Goal: Find specific page/section: Find specific page/section

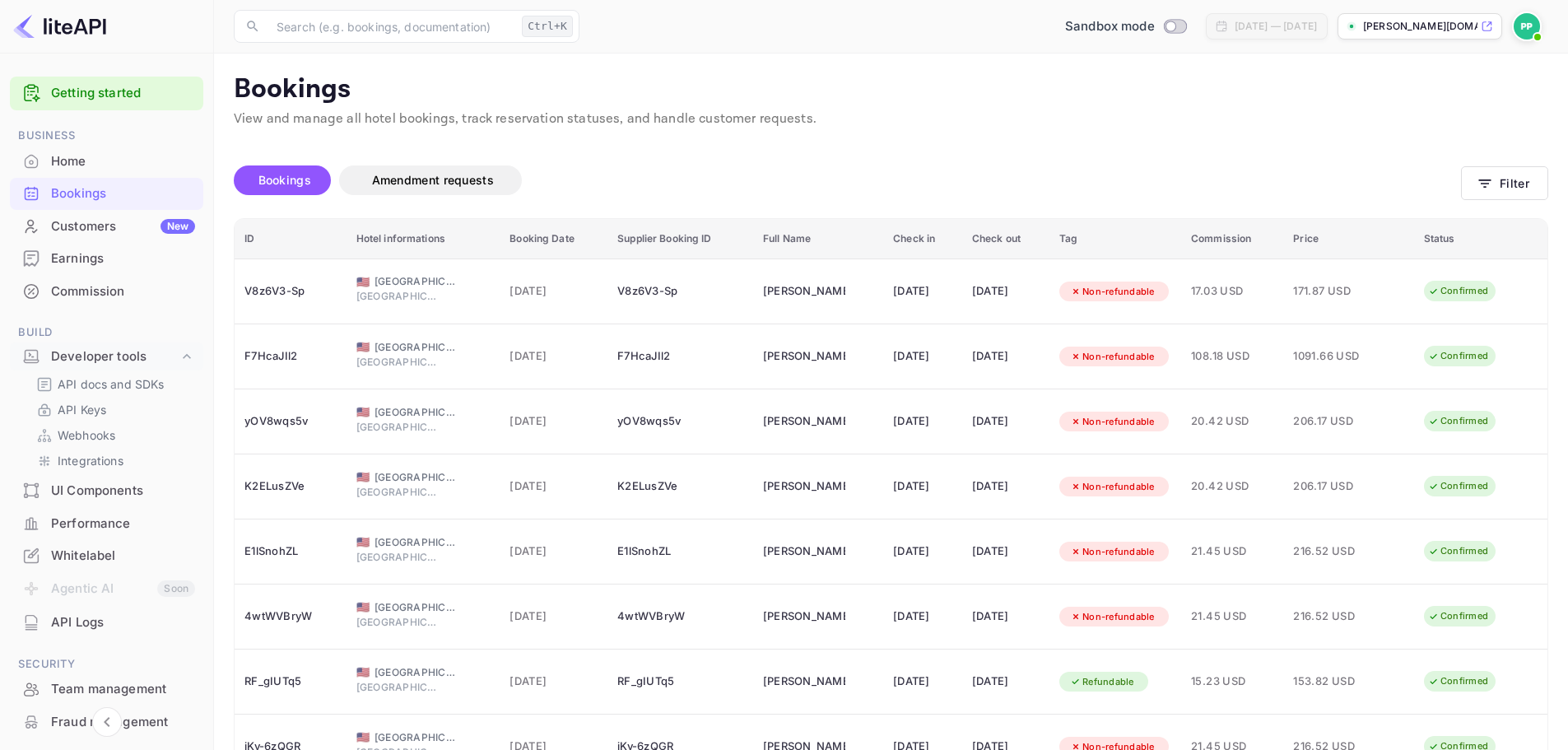
click at [75, 197] on div "Bookings" at bounding box center [123, 193] width 144 height 19
drag, startPoint x: 1206, startPoint y: 134, endPoint x: 1143, endPoint y: 148, distance: 64.5
click at [1143, 149] on div "Bookings Amendment requests" at bounding box center [847, 183] width 1227 height 69
drag, startPoint x: 1132, startPoint y: 144, endPoint x: 1121, endPoint y: 144, distance: 11.0
drag, startPoint x: 1121, startPoint y: 144, endPoint x: 997, endPoint y: 149, distance: 124.1
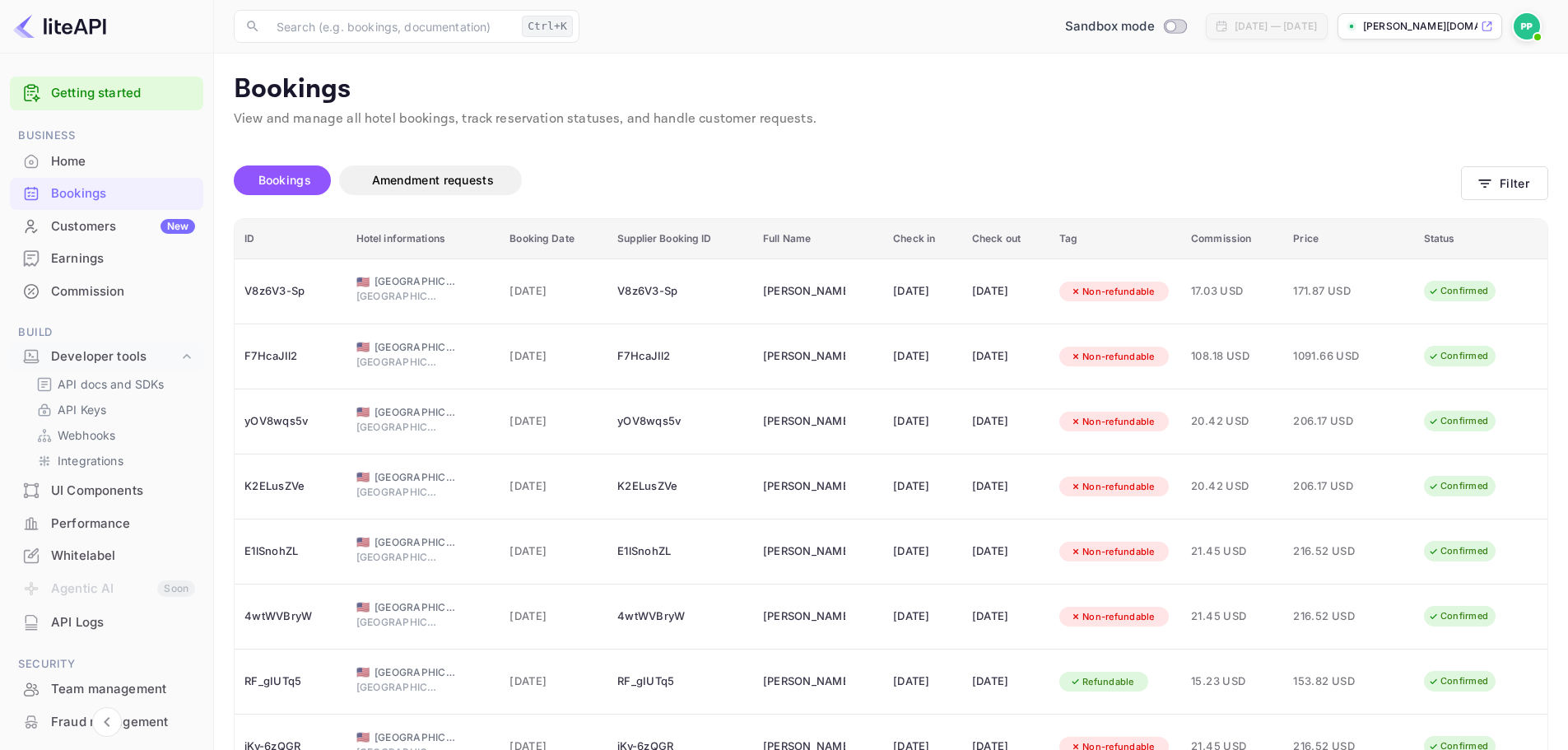
click at [997, 149] on div "Bookings Amendment requests" at bounding box center [847, 183] width 1227 height 69
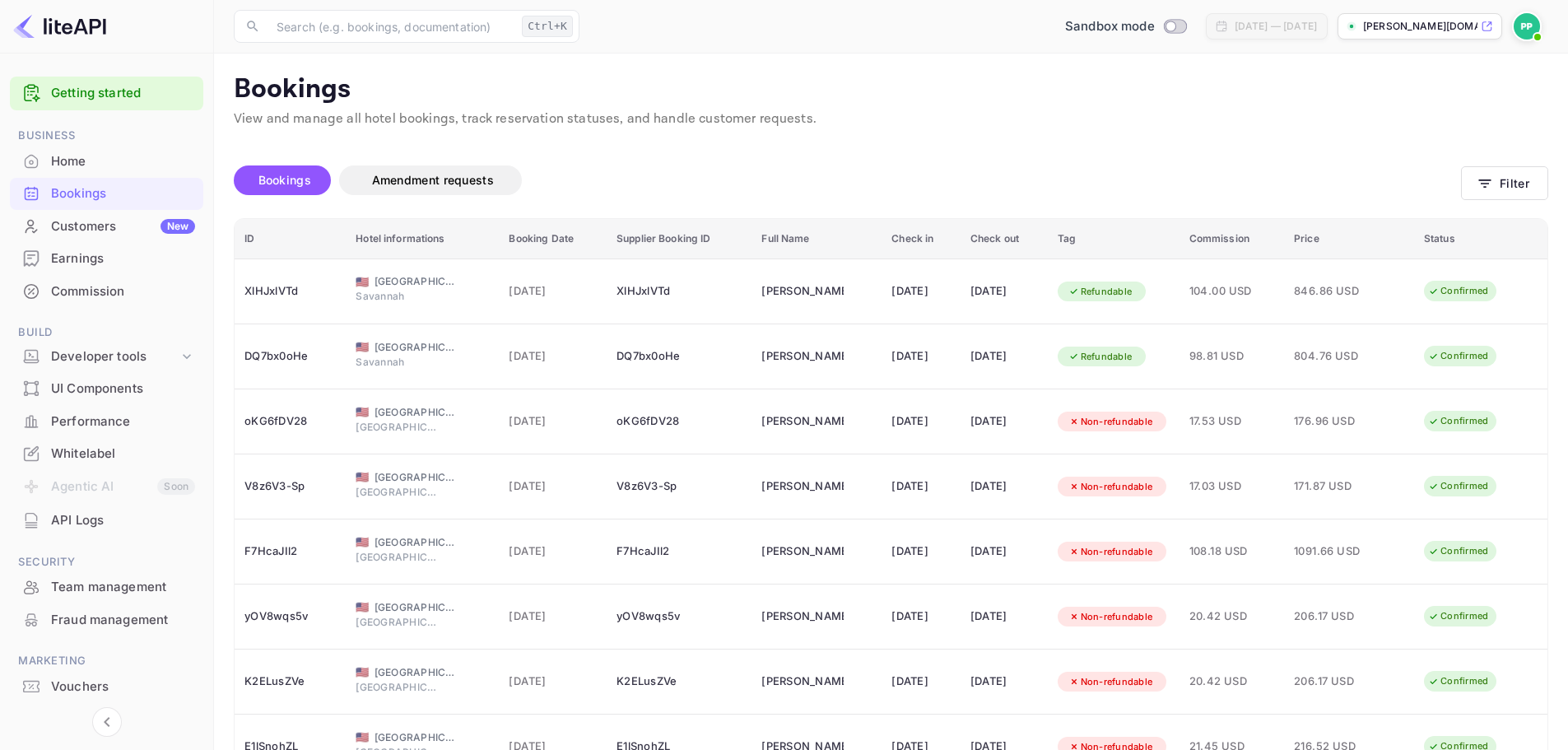
drag, startPoint x: 0, startPoint y: 0, endPoint x: 839, endPoint y: 163, distance: 854.7
click at [839, 163] on div "Bookings Amendment requests" at bounding box center [847, 183] width 1227 height 69
click at [856, 126] on p "View and manage all hotel bookings, track reservation statuses, and handle cust…" at bounding box center [890, 120] width 1315 height 20
drag, startPoint x: 856, startPoint y: 126, endPoint x: 822, endPoint y: 125, distance: 34.0
click at [822, 125] on p "View and manage all hotel bookings, track reservation statuses, and handle cust…" at bounding box center [890, 120] width 1315 height 20
